Goal: Task Accomplishment & Management: Manage account settings

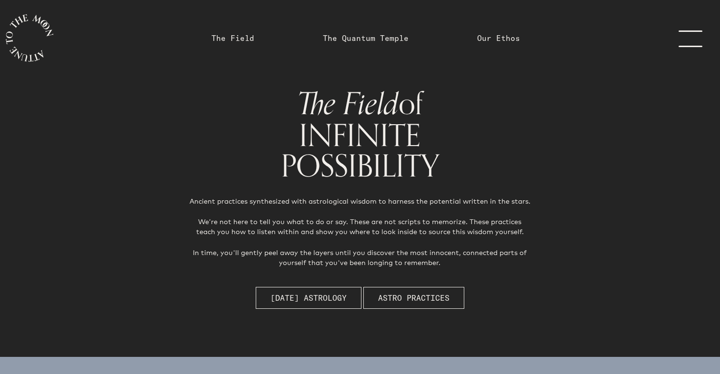
click at [684, 39] on link "menu" at bounding box center [696, 38] width 48 height 76
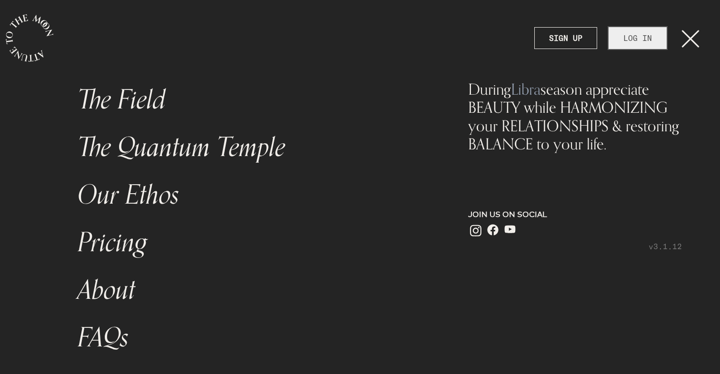
click at [640, 37] on link "LOG IN" at bounding box center [638, 38] width 58 height 22
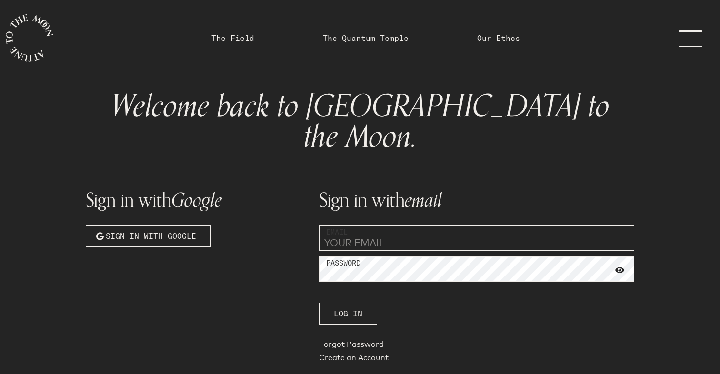
click at [452, 193] on div "Sign in with email Email Password Log In Forgot Password Create an Account" at bounding box center [476, 271] width 327 height 203
click at [452, 225] on input "email" at bounding box center [476, 238] width 315 height 26
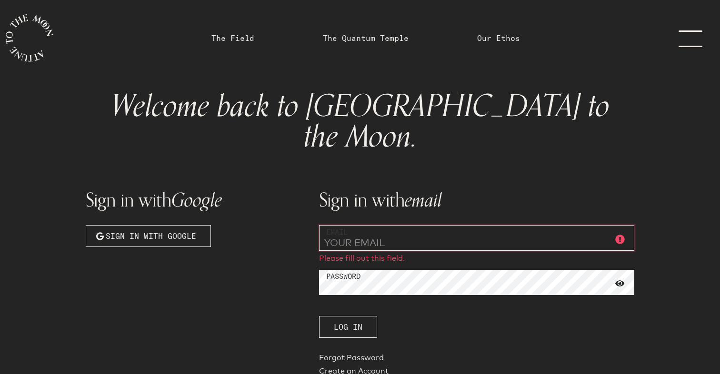
type input "[EMAIL_ADDRESS][PERSON_NAME][DOMAIN_NAME]"
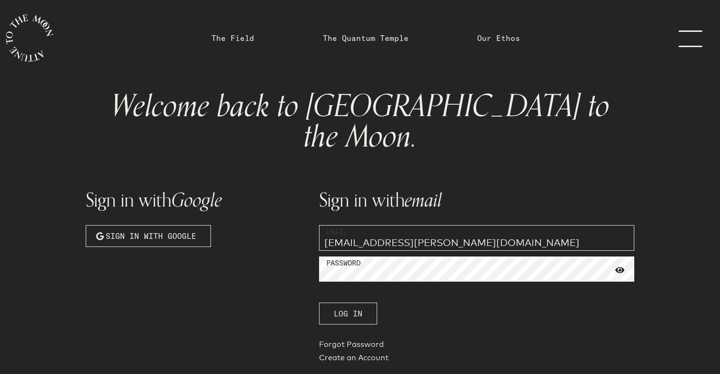
click at [340, 308] on span "Log In" at bounding box center [348, 313] width 29 height 11
